Goal: Task Accomplishment & Management: Use online tool/utility

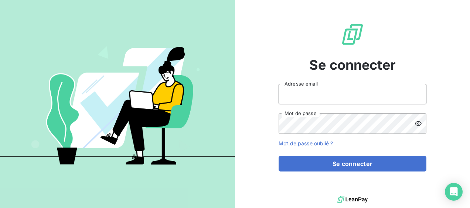
click at [290, 90] on input "Adresse email" at bounding box center [353, 94] width 148 height 21
type input "[EMAIL_ADDRESS][DOMAIN_NAME]"
click at [279, 156] on button "Se connecter" at bounding box center [353, 164] width 148 height 16
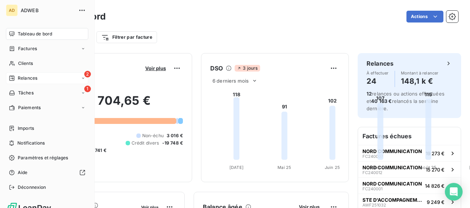
click at [29, 76] on span "Relances" at bounding box center [28, 78] width 20 height 7
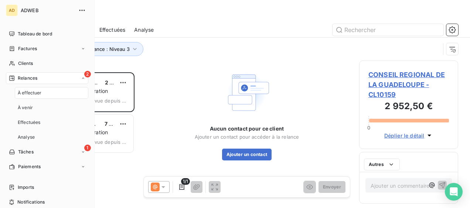
scroll to position [130, 93]
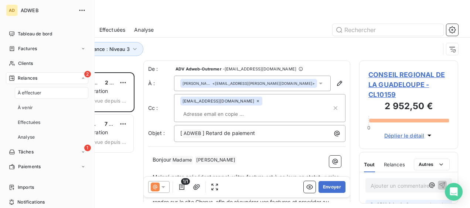
click at [38, 94] on span "À effectuer" at bounding box center [30, 93] width 24 height 7
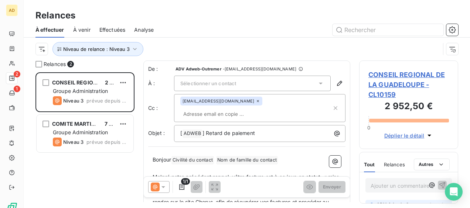
click at [189, 17] on div "Relances" at bounding box center [247, 15] width 446 height 13
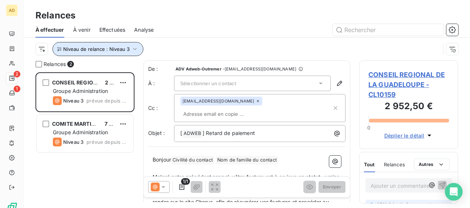
click at [135, 48] on icon "button" at bounding box center [134, 48] width 7 height 7
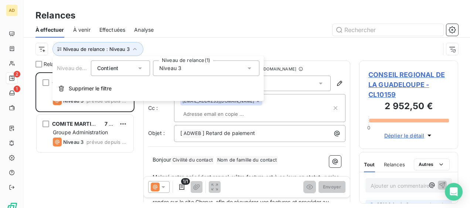
click at [172, 67] on span "Niveau 3" at bounding box center [170, 68] width 22 height 7
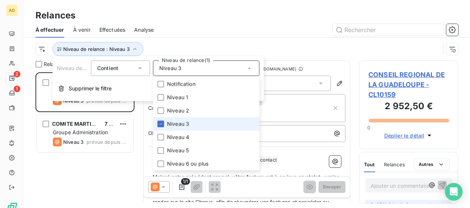
click at [164, 124] on li "Niveau 3" at bounding box center [206, 123] width 106 height 13
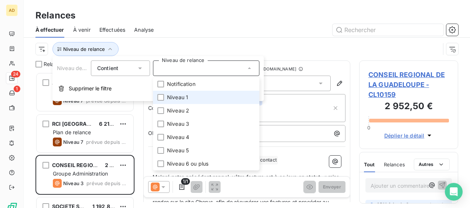
scroll to position [130, 93]
click at [158, 94] on div at bounding box center [160, 97] width 7 height 7
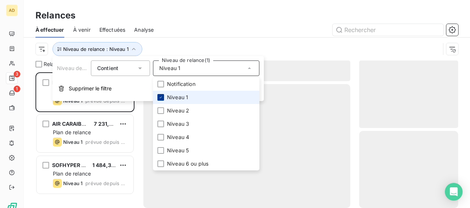
scroll to position [130, 93]
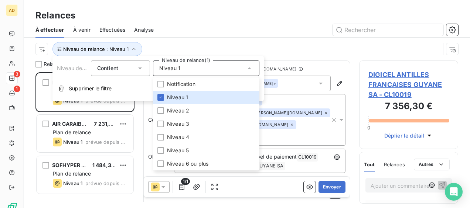
click at [197, 27] on div at bounding box center [311, 30] width 296 height 12
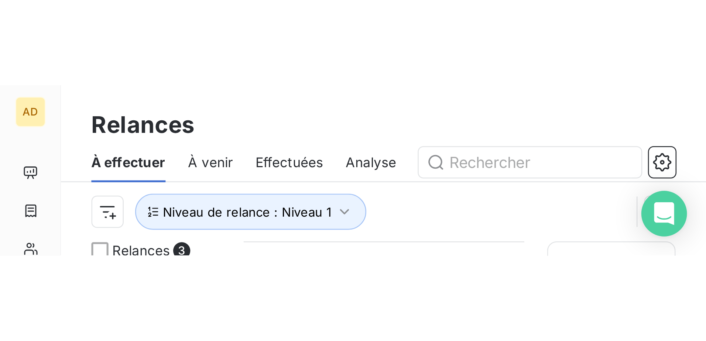
scroll to position [263, 153]
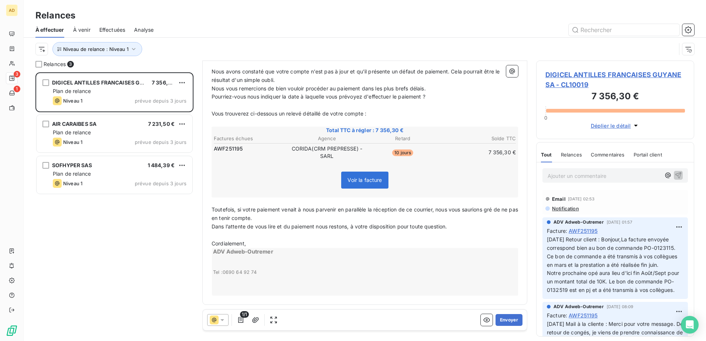
click at [470, 75] on span "DIGICEL ANTILLES FRANCAISES GUYANE SA - CL10019" at bounding box center [616, 80] width 140 height 20
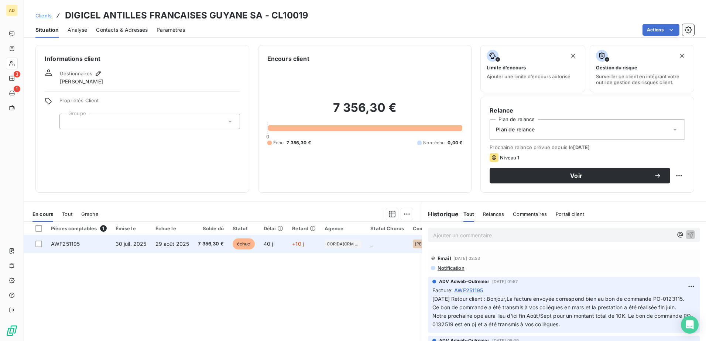
click at [265, 208] on span "40 j" at bounding box center [269, 244] width 10 height 6
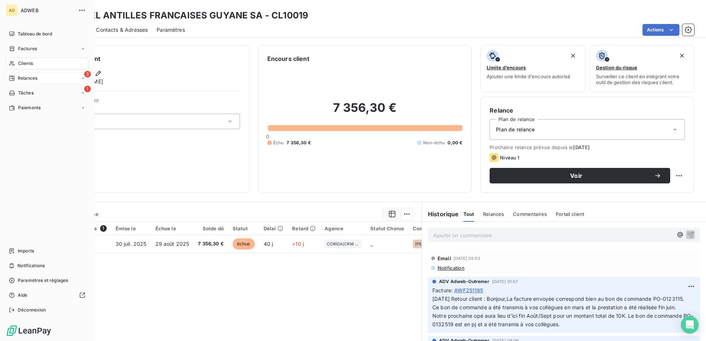
click at [18, 79] on span "Relances" at bounding box center [28, 78] width 20 height 7
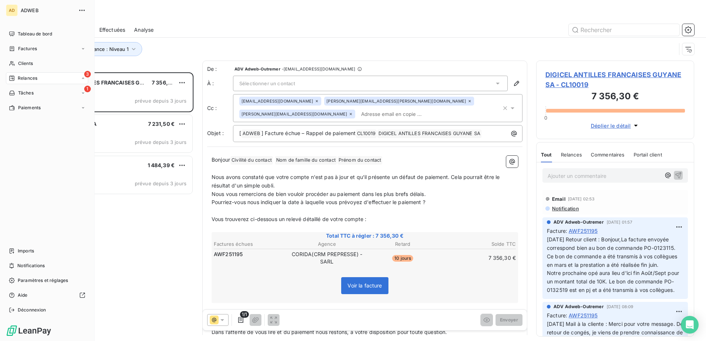
scroll to position [263, 153]
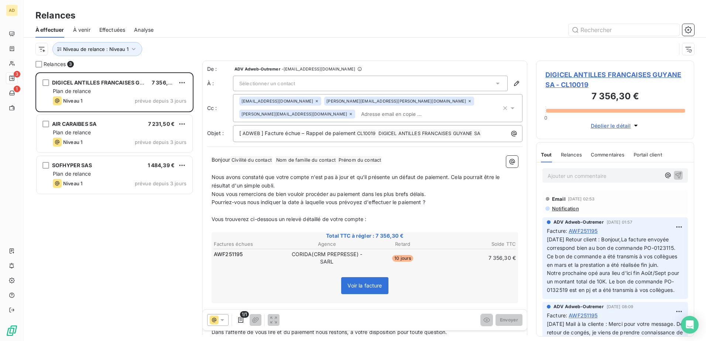
click at [470, 85] on icon at bounding box center [497, 83] width 7 height 7
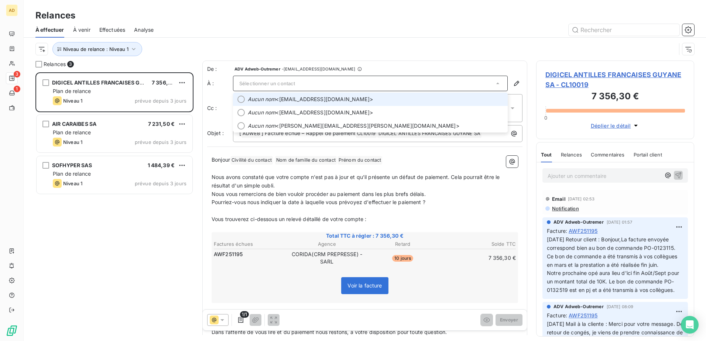
click at [336, 98] on span "Aucun nom <comptafournisseurs@digicelgroup.fr>" at bounding box center [376, 99] width 256 height 7
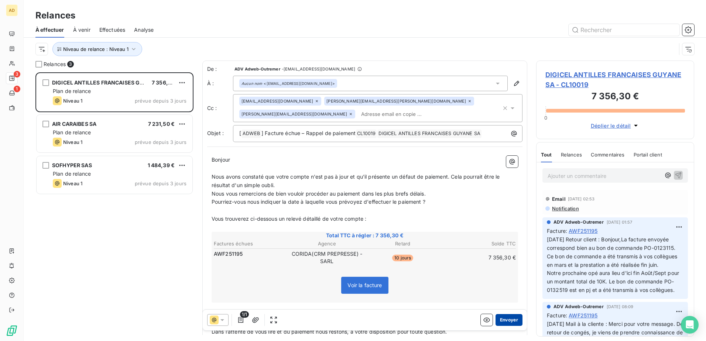
click at [470, 208] on button "Envoyer" at bounding box center [509, 320] width 27 height 12
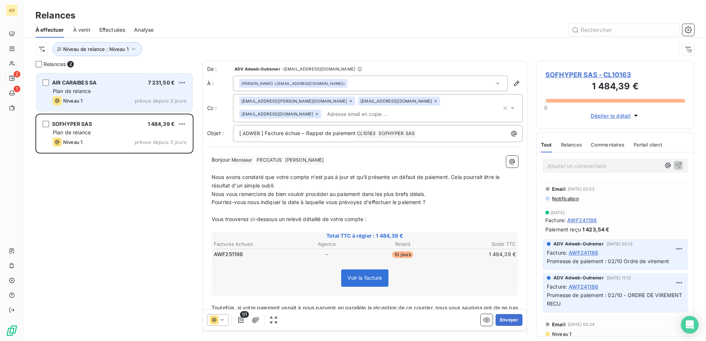
click at [115, 107] on div "AIR CARAIBES SA 7 231,50 € Plan de relance Niveau 1 prévue depuis 3 jours" at bounding box center [115, 93] width 156 height 38
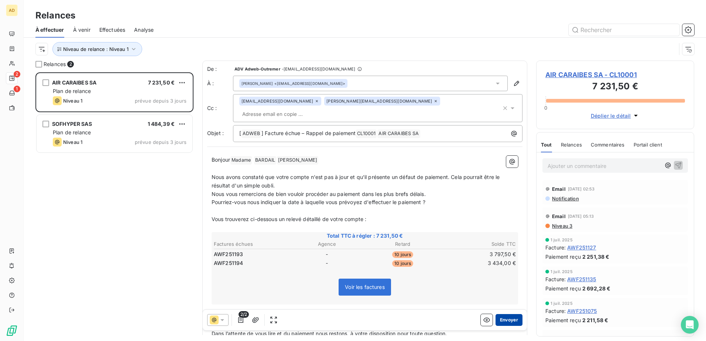
click at [470, 208] on button "Envoyer" at bounding box center [509, 320] width 27 height 12
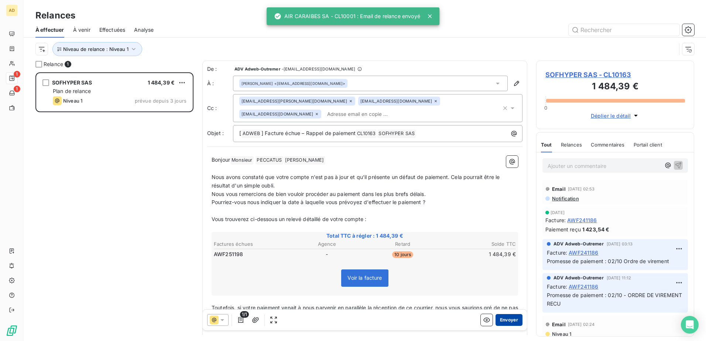
click at [470, 208] on button "Envoyer" at bounding box center [509, 320] width 27 height 12
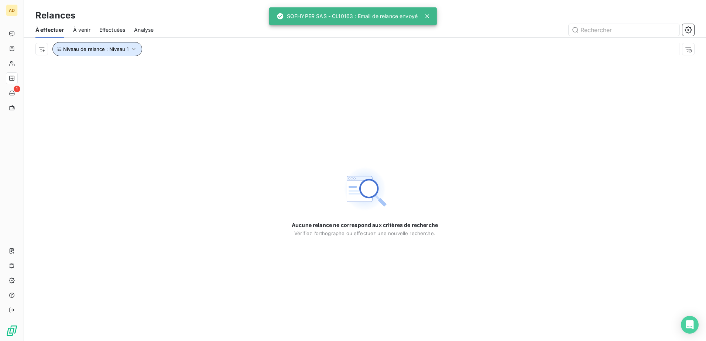
click at [130, 50] on icon "button" at bounding box center [133, 48] width 7 height 7
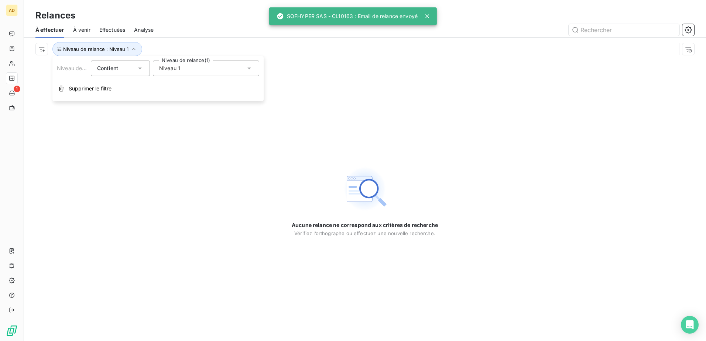
click at [190, 70] on div "Niveau 1" at bounding box center [206, 69] width 106 height 16
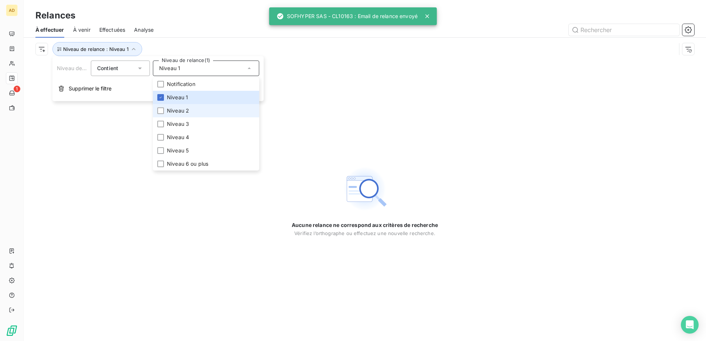
click at [184, 112] on span "Niveau 2" at bounding box center [178, 110] width 22 height 7
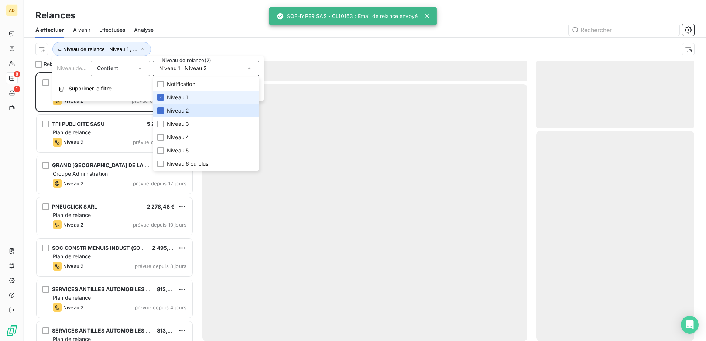
scroll to position [263, 153]
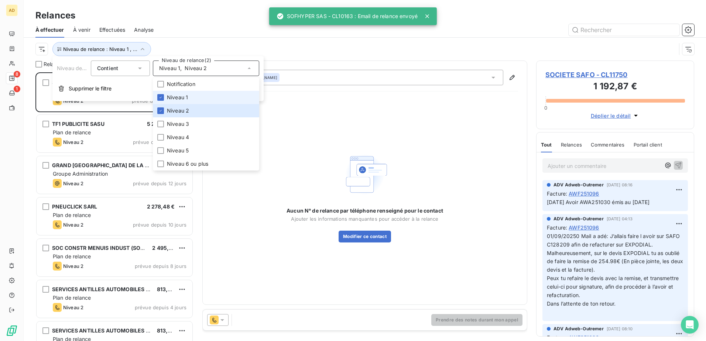
click at [173, 98] on span "Niveau 1" at bounding box center [177, 97] width 21 height 7
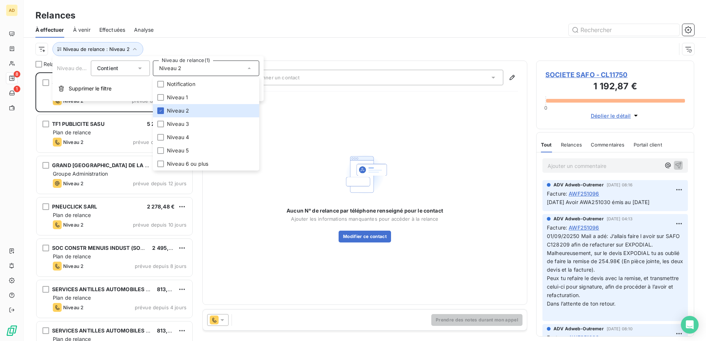
click at [201, 24] on div at bounding box center [429, 30] width 532 height 12
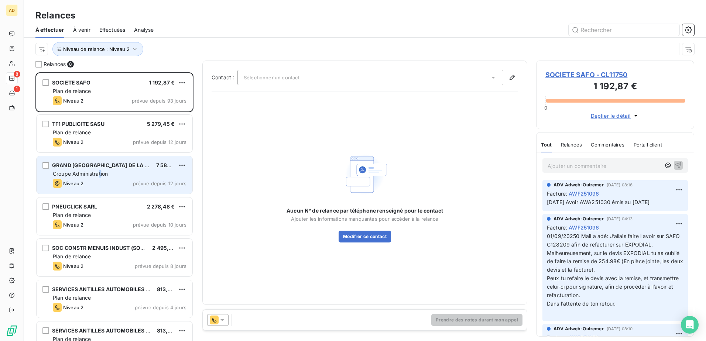
click at [101, 177] on span "Groupe Administration" at bounding box center [80, 174] width 55 height 6
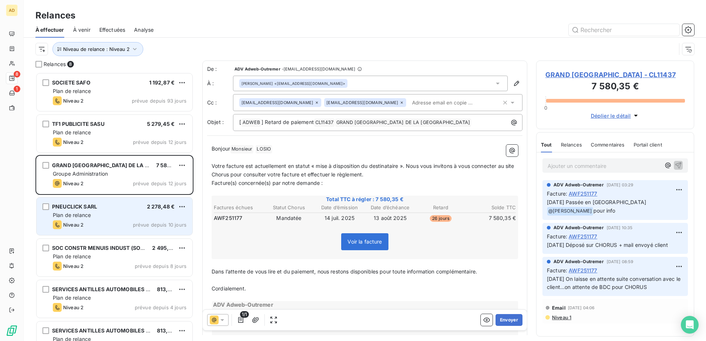
drag, startPoint x: 101, startPoint y: 177, endPoint x: 94, endPoint y: 212, distance: 36.6
click at [94, 208] on div "Plan de relance" at bounding box center [120, 215] width 134 height 7
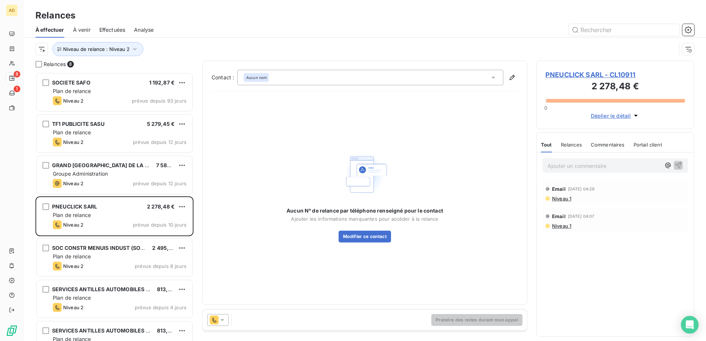
click at [224, 208] on icon at bounding box center [222, 320] width 7 height 7
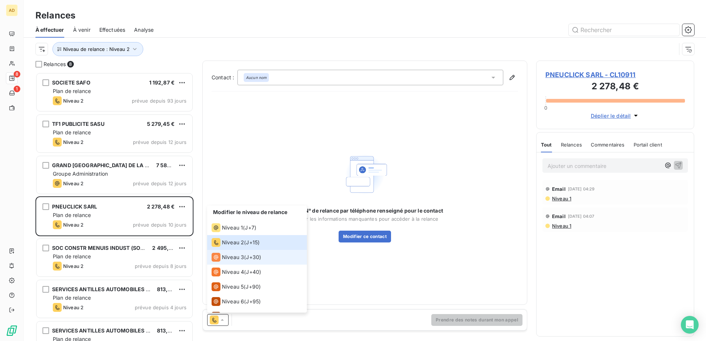
click at [244, 208] on div "Niveau 3 ( J+30 )" at bounding box center [237, 257] width 50 height 9
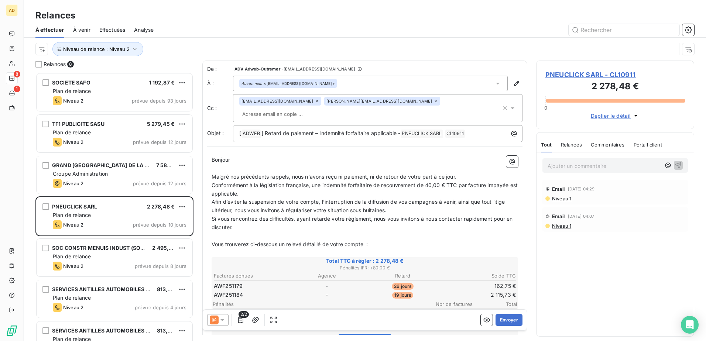
click at [224, 208] on icon at bounding box center [222, 320] width 7 height 7
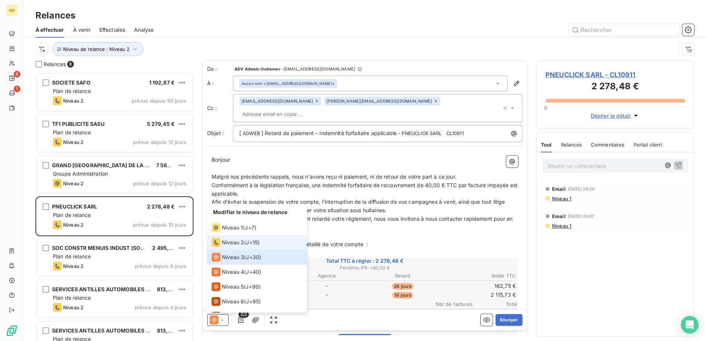
click at [236, 208] on span "Niveau 2" at bounding box center [233, 242] width 22 height 7
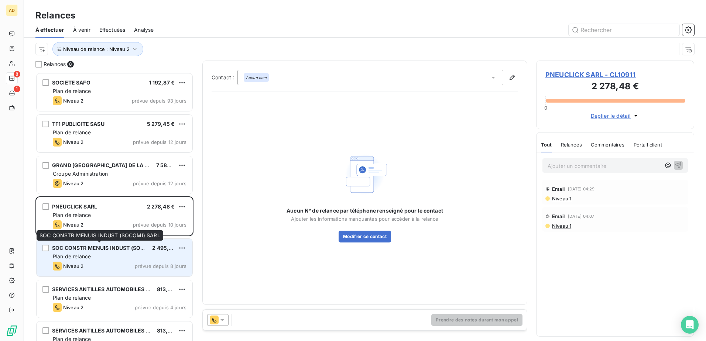
click at [80, 208] on span "SOC CONSTR MENUIS INDUST (SOCOMI) SARL" at bounding box center [111, 248] width 119 height 6
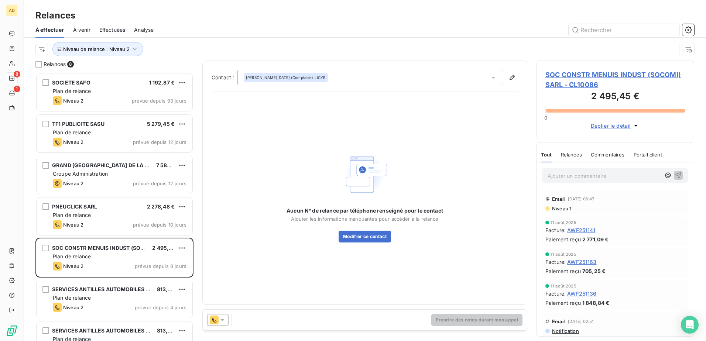
click at [224, 208] on icon at bounding box center [222, 320] width 7 height 7
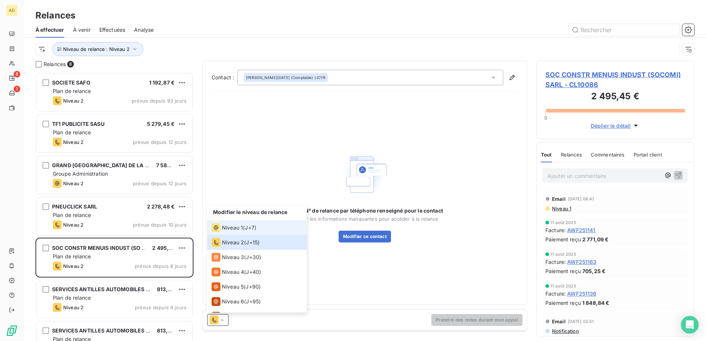
click at [233, 208] on span "Niveau 1" at bounding box center [232, 227] width 21 height 7
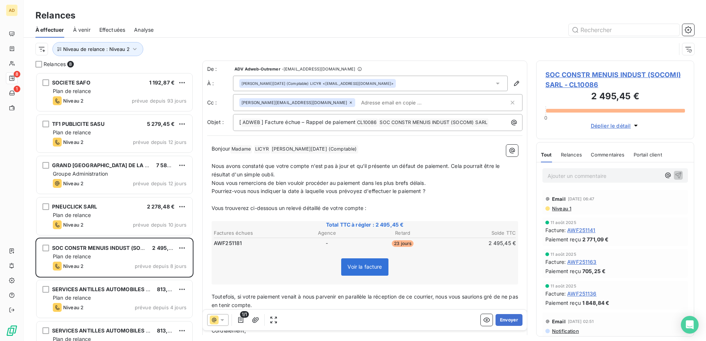
click at [344, 151] on p "Bonjour Madame ﻿ LICYR ﻿ ﻿ Marie-Lucia (Comptable) ﻿ ﻿" at bounding box center [365, 149] width 307 height 9
drag, startPoint x: 338, startPoint y: 150, endPoint x: 319, endPoint y: 149, distance: 18.5
click at [319, 149] on p "Bonjour Madame ﻿ LICYR ﻿ ﻿ Marie-Lucia (Comptable) ﻿ ﻿" at bounding box center [365, 149] width 307 height 9
click at [355, 150] on p "Bonjour Madame ﻿ LICYR ﻿ ﻿ Marie-Lucia (Comptable) ﻿ ﻿" at bounding box center [365, 149] width 307 height 9
click at [470, 151] on button "button" at bounding box center [512, 151] width 12 height 12
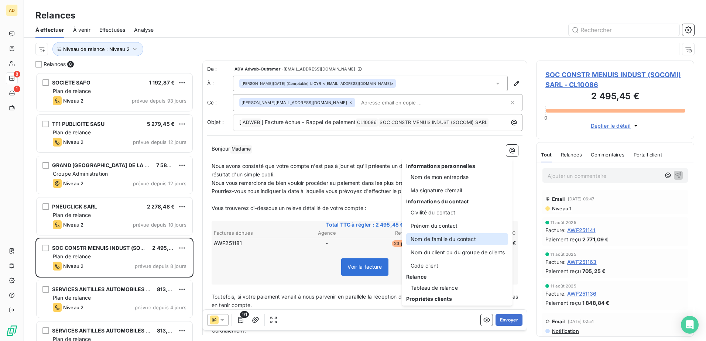
click at [426, 208] on div "Nom de famille du contact" at bounding box center [457, 239] width 102 height 12
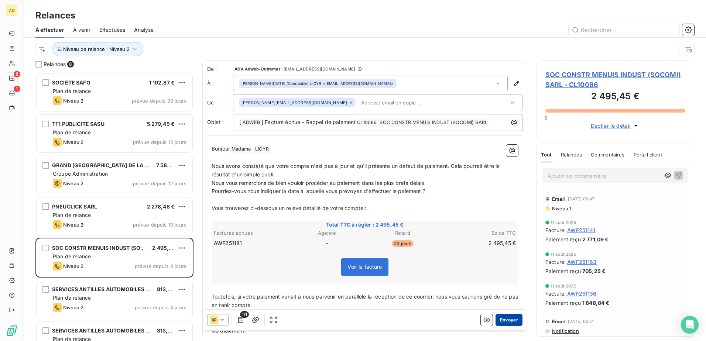
click at [470, 208] on button "Envoyer" at bounding box center [509, 320] width 27 height 12
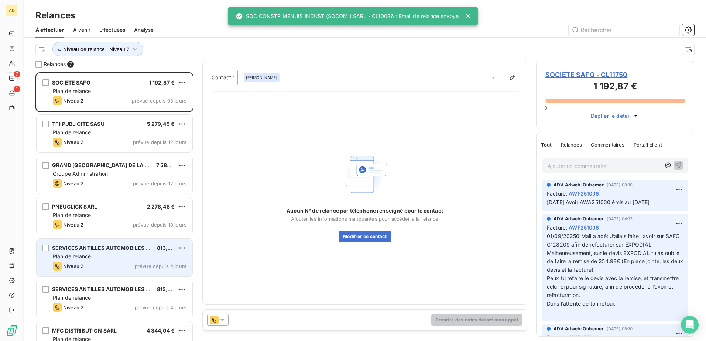
click at [109, 208] on span "SERVICES ANTILLES AUTOMOBILES (S2A) SARL" at bounding box center [113, 248] width 123 height 6
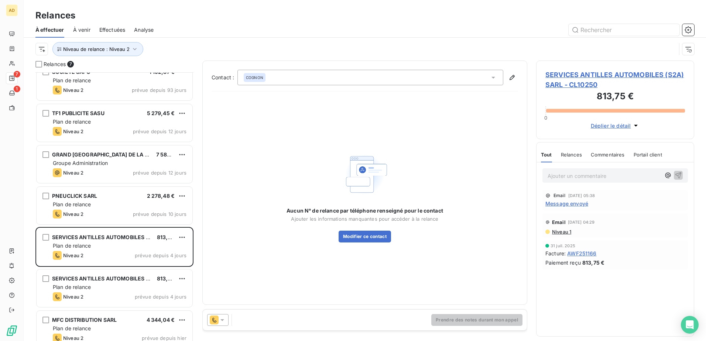
scroll to position [21, 0]
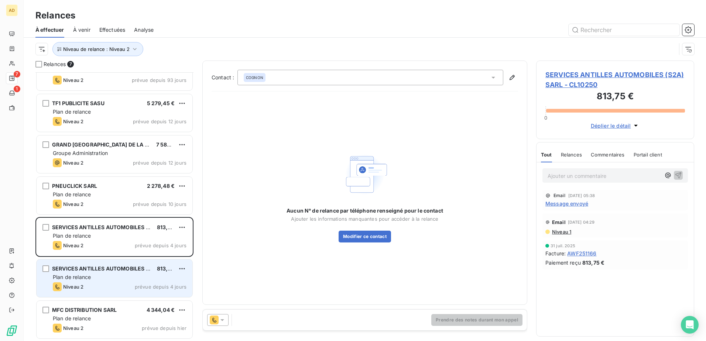
click at [87, 208] on div "SERVICES ANTILLES AUTOMOBILES (S2A) SARL 813,75 € Plan de relance Niveau 2 prév…" at bounding box center [115, 279] width 156 height 38
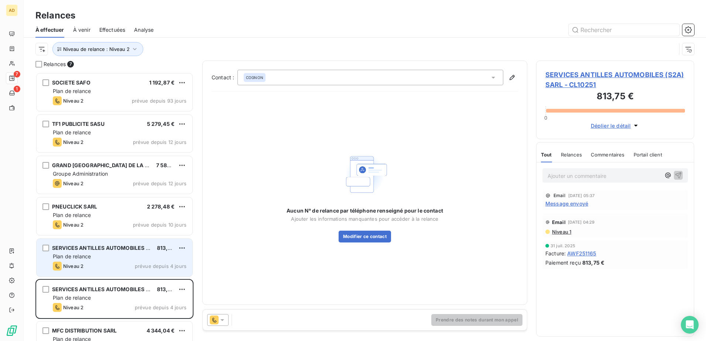
click at [91, 208] on div "Plan de relance" at bounding box center [120, 256] width 134 height 7
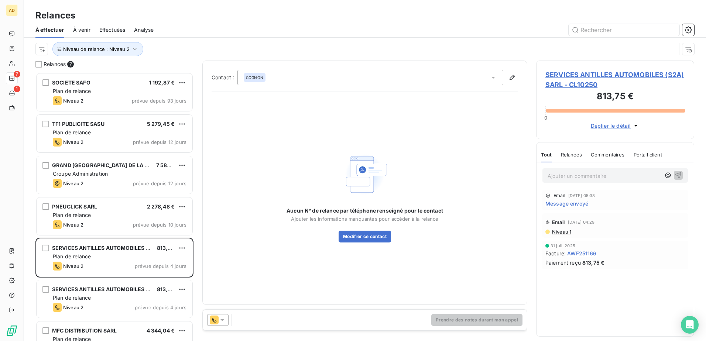
click at [226, 208] on div at bounding box center [217, 320] width 21 height 12
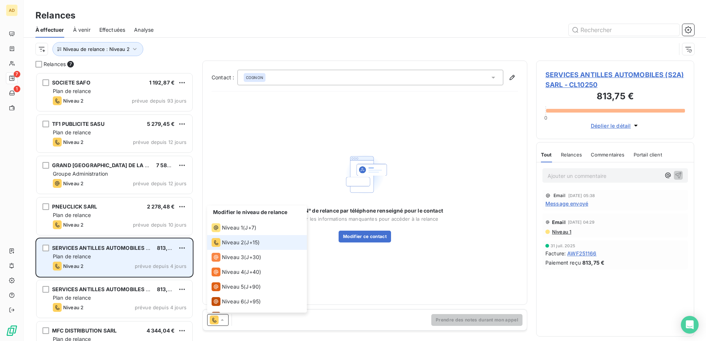
click at [94, 208] on div "Plan de relance" at bounding box center [120, 256] width 134 height 7
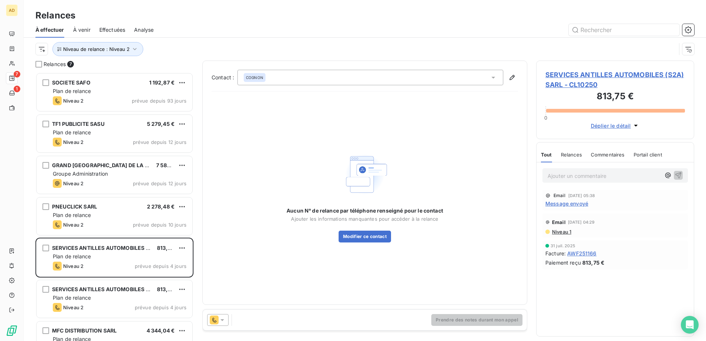
click at [222, 208] on icon at bounding box center [222, 320] width 7 height 7
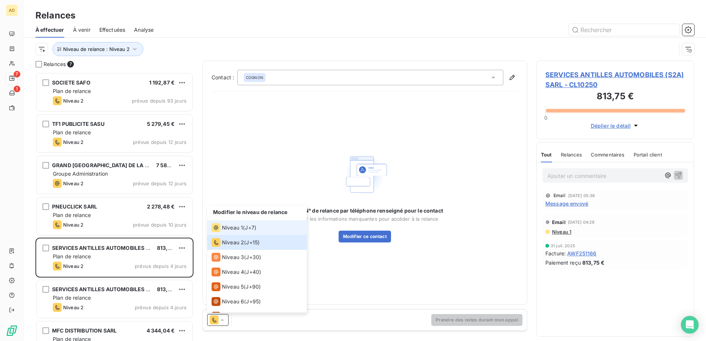
click at [249, 208] on span "J+7 )" at bounding box center [250, 227] width 11 height 7
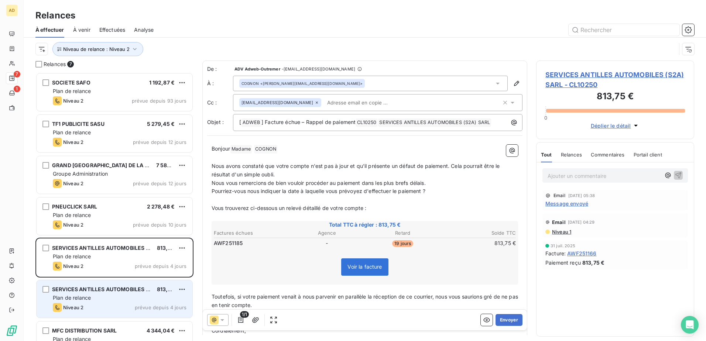
click at [104, 208] on div "Niveau 2 prévue depuis 4 jours" at bounding box center [120, 307] width 134 height 9
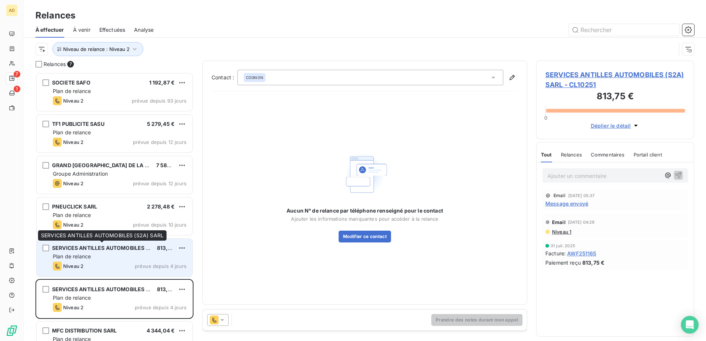
click at [141, 208] on span "SERVICES ANTILLES AUTOMOBILES (S2A) SARL" at bounding box center [113, 248] width 123 height 6
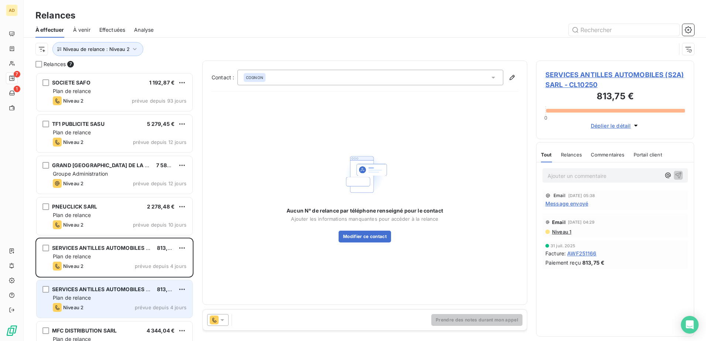
click at [86, 208] on span "SERVICES ANTILLES AUTOMOBILES (S2A) SARL" at bounding box center [113, 289] width 123 height 6
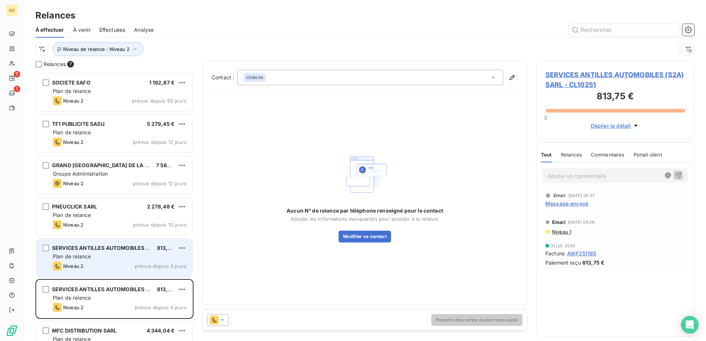
click at [96, 208] on div "Niveau 2 prévue depuis 4 jours" at bounding box center [120, 266] width 134 height 9
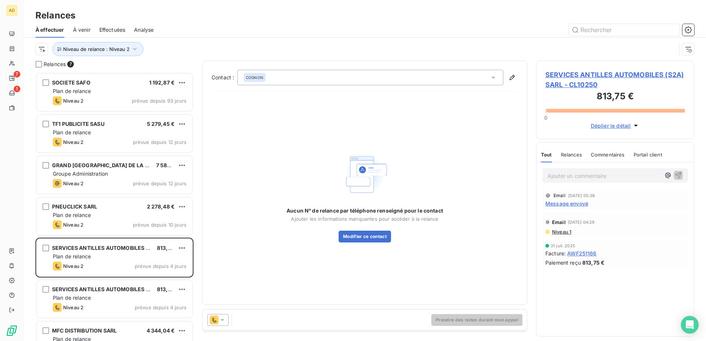
click at [470, 80] on icon at bounding box center [493, 77] width 7 height 7
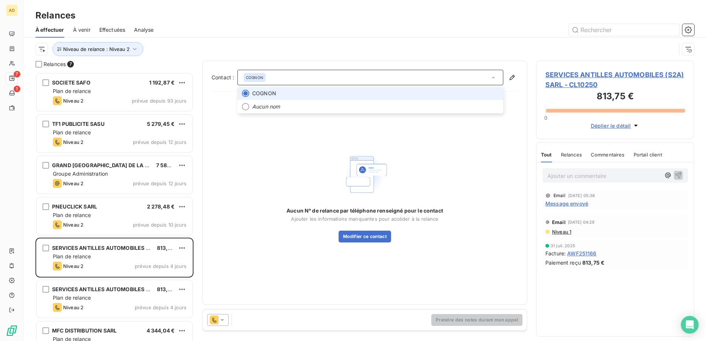
click at [470, 81] on icon at bounding box center [493, 77] width 7 height 7
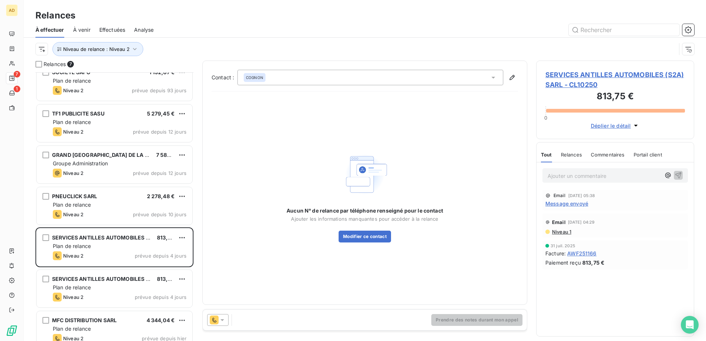
scroll to position [21, 0]
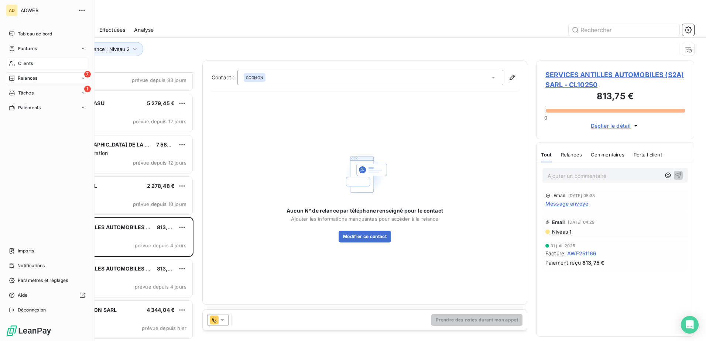
click at [24, 62] on span "Clients" at bounding box center [25, 63] width 15 height 7
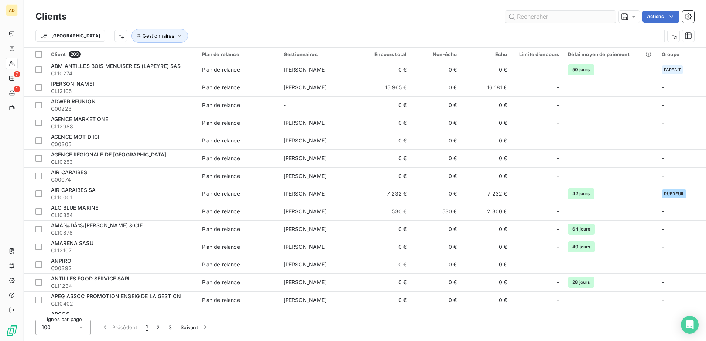
click at [470, 15] on input "text" at bounding box center [560, 17] width 111 height 12
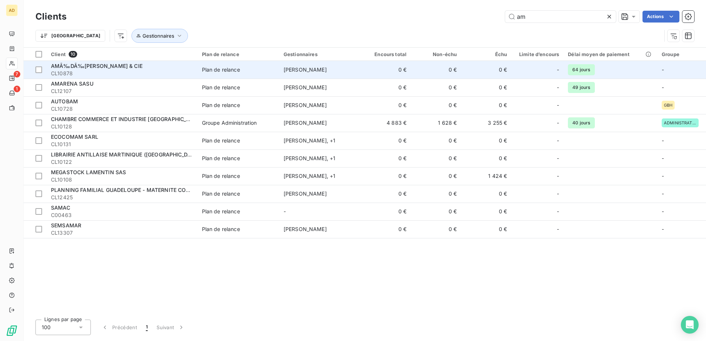
type input "am"
click at [154, 72] on span "CL10878" at bounding box center [122, 73] width 142 height 7
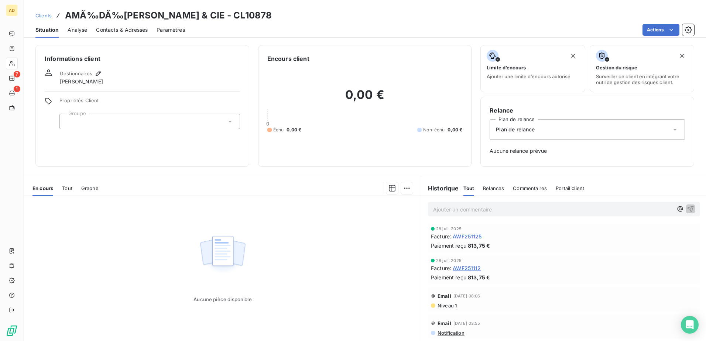
click at [71, 188] on span "Tout" at bounding box center [67, 188] width 10 height 6
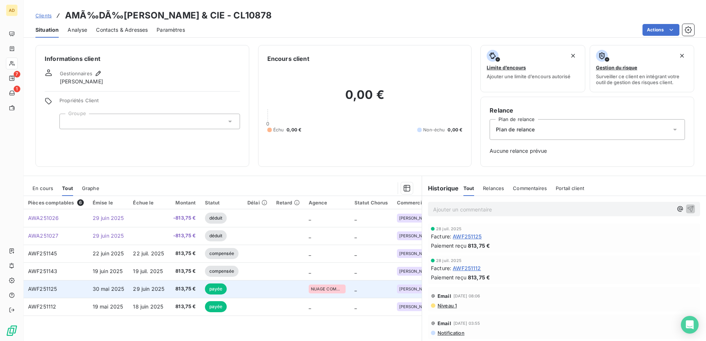
click at [93, 208] on span "30 mai 2025" at bounding box center [109, 289] width 32 height 6
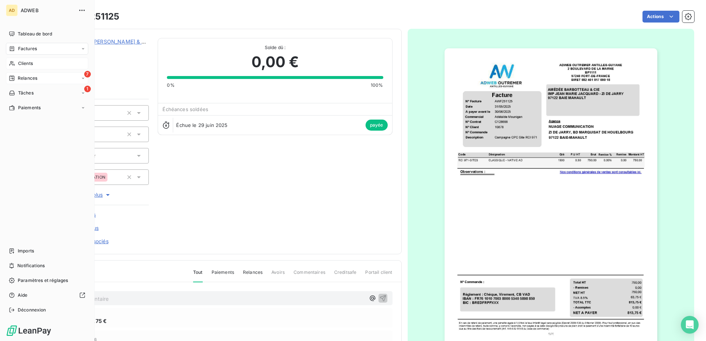
click at [23, 83] on div "7 Relances" at bounding box center [47, 78] width 82 height 12
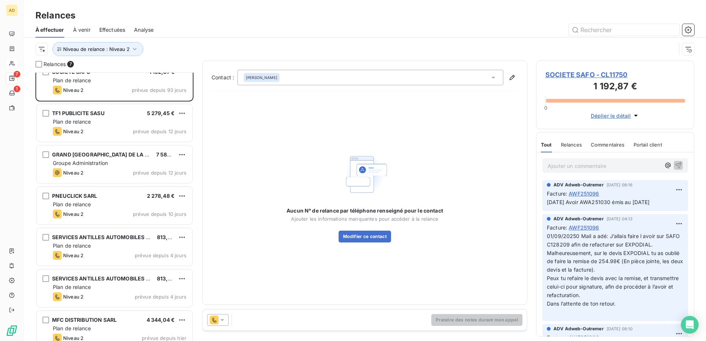
scroll to position [21, 0]
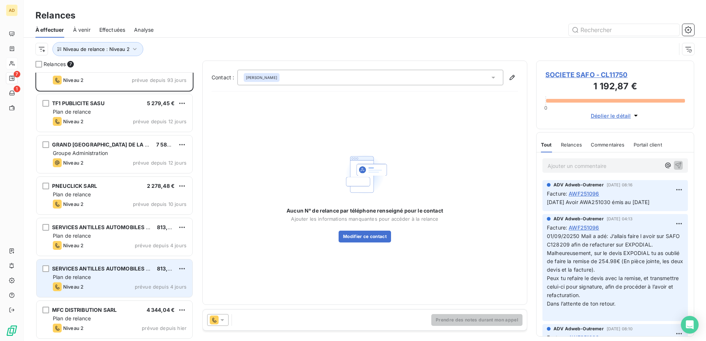
click at [106, 208] on div "SERVICES ANTILLES AUTOMOBILES (S2A) SARL 813,75 € Plan de relance Niveau 2 prév…" at bounding box center [115, 279] width 156 height 38
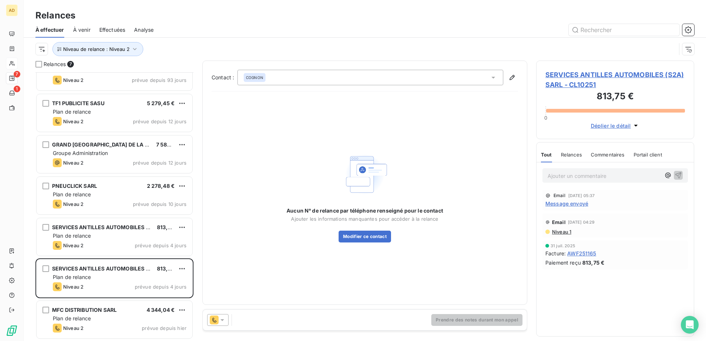
click at [224, 208] on icon at bounding box center [222, 320] width 7 height 7
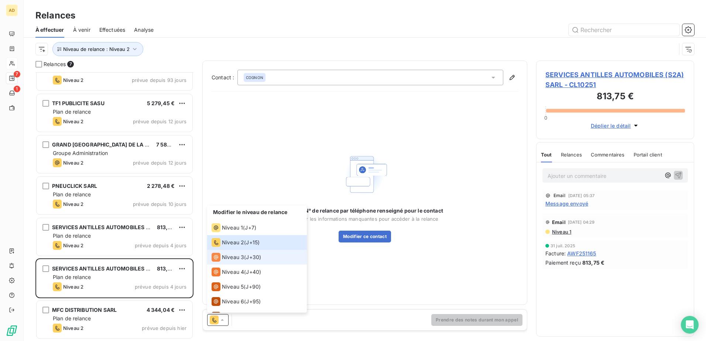
click at [231, 208] on div "Niveau 3" at bounding box center [228, 257] width 33 height 9
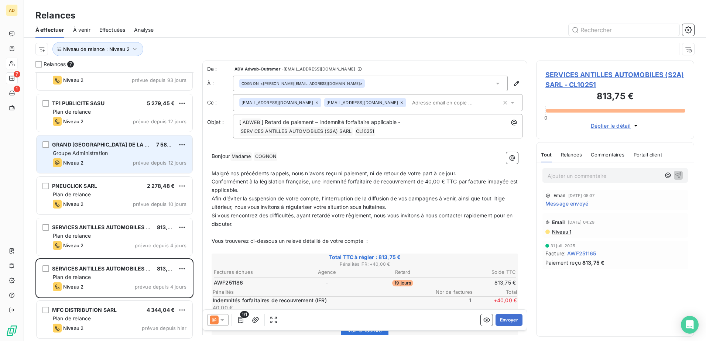
click at [100, 161] on div "Niveau 2 prévue depuis 12 jours" at bounding box center [120, 162] width 134 height 9
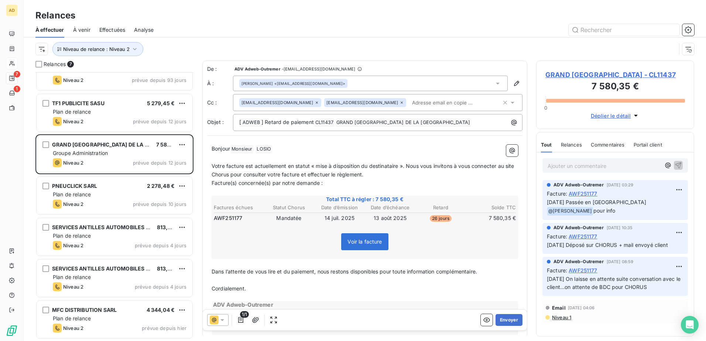
click at [470, 73] on span "GRAND PORT MARITIME DE LA GUADELOUPE - CL11437" at bounding box center [616, 75] width 140 height 10
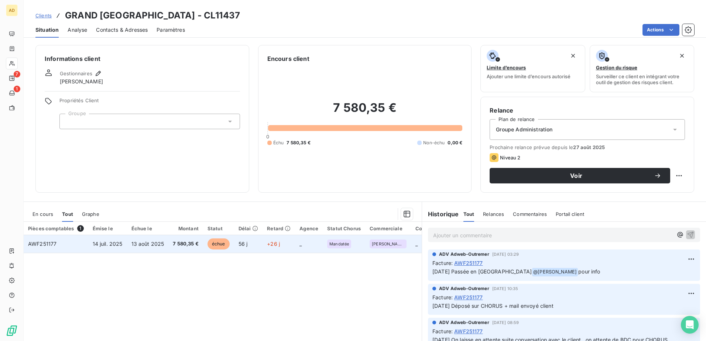
click at [120, 208] on span "14 juil. 2025" at bounding box center [108, 244] width 30 height 6
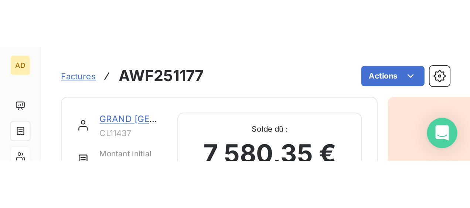
scroll to position [56, 0]
